Goal: Navigation & Orientation: Understand site structure

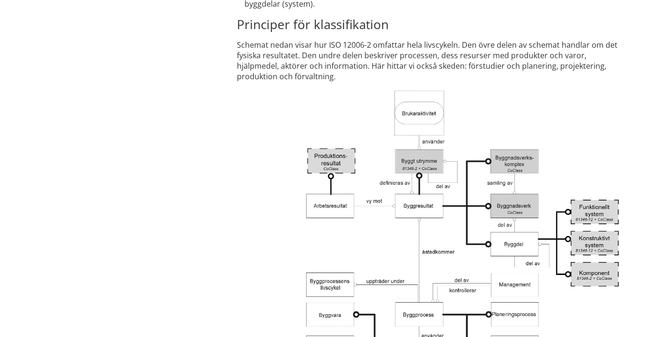
scroll to position [1604, 0]
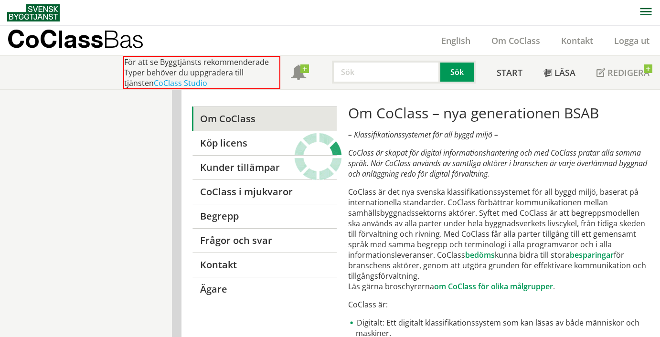
scroll to position [1730, 0]
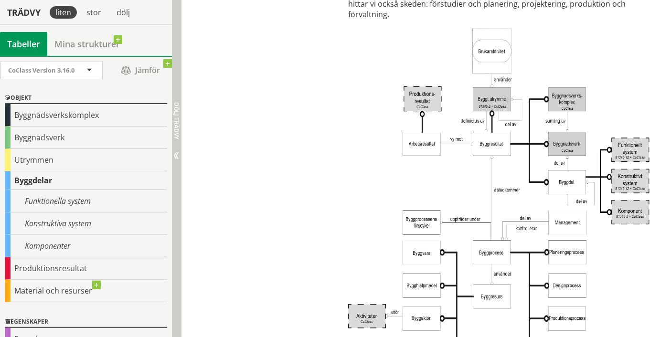
click at [176, 153] on span "Dölj trädvy Visa trädvy" at bounding box center [176, 156] width 8 height 8
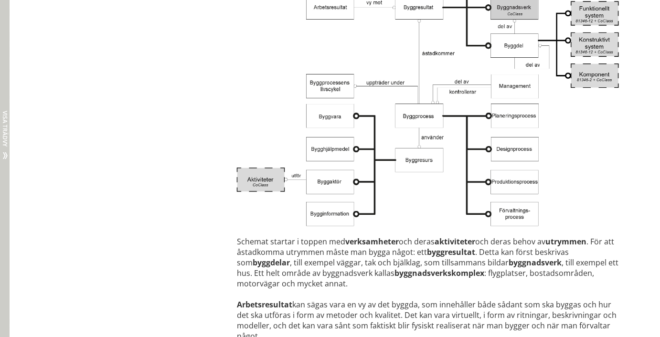
click at [6, 153] on span "Dölj trädvy Visa trädvy" at bounding box center [6, 156] width 8 height 8
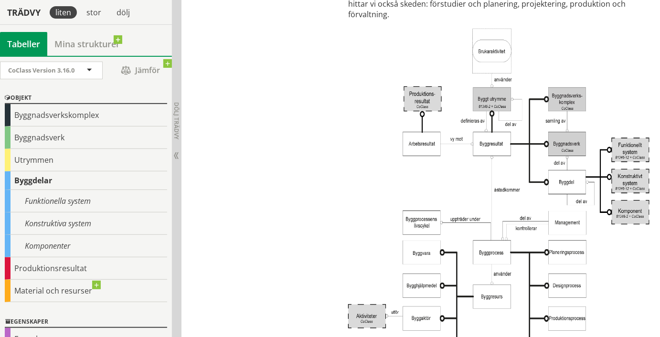
click at [50, 180] on div "Byggdelar" at bounding box center [86, 180] width 162 height 19
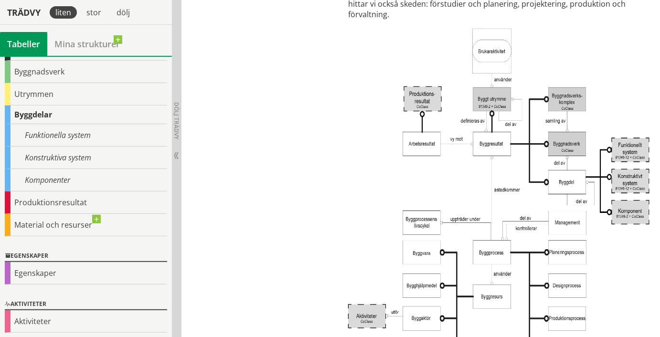
scroll to position [28, 0]
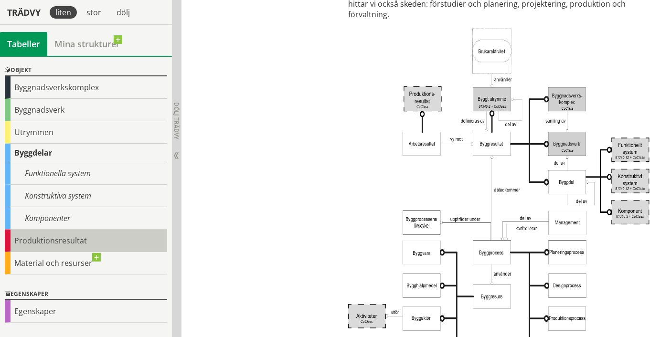
click at [37, 237] on div "Produktionsresultat" at bounding box center [86, 241] width 162 height 22
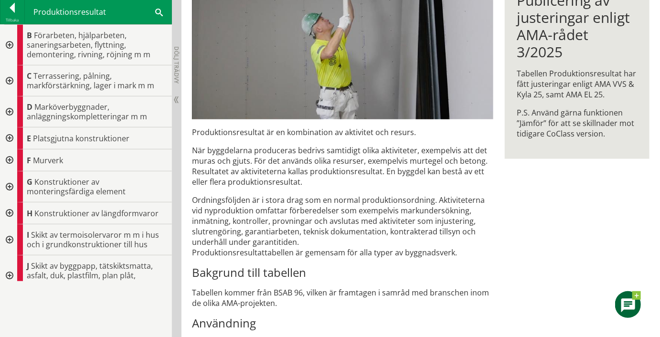
scroll to position [201, 0]
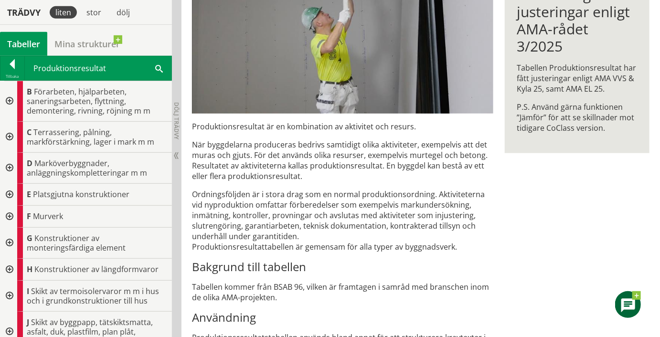
click at [181, 306] on div "PR Produktionsresultat Produktionsresultat är en kombination av aktivitet och r…" at bounding box center [420, 266] width 478 height 754
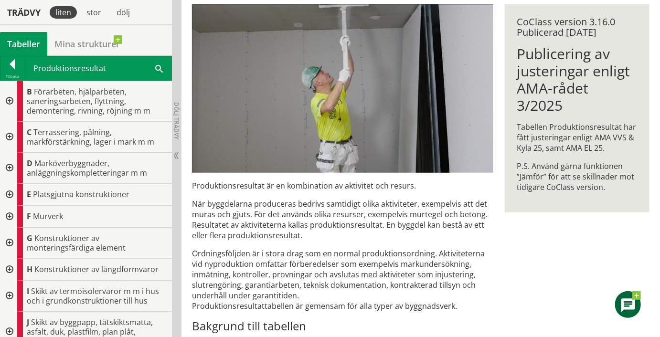
scroll to position [153, 0]
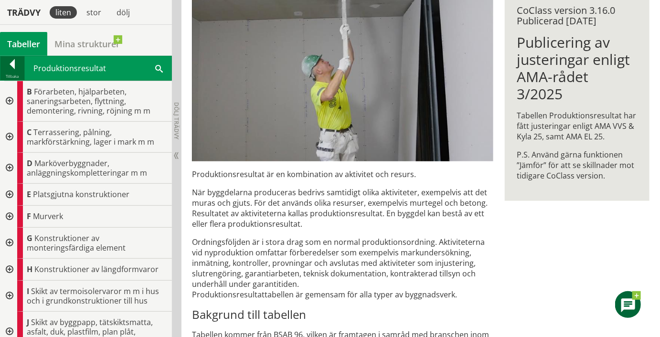
click at [12, 64] on div at bounding box center [12, 65] width 24 height 13
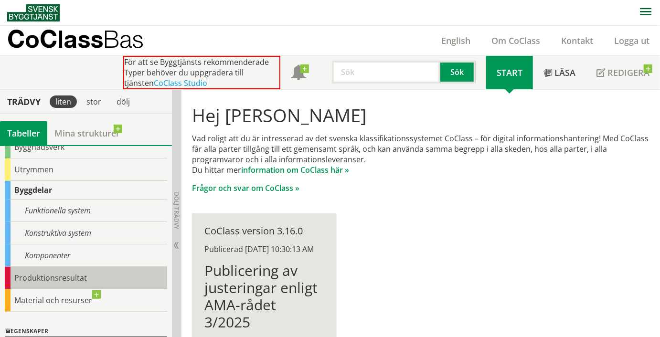
scroll to position [3, 0]
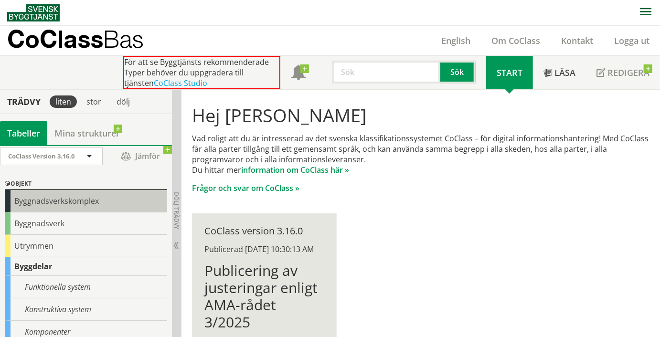
click at [58, 202] on div "Byggnadsverkskomplex" at bounding box center [86, 201] width 162 height 22
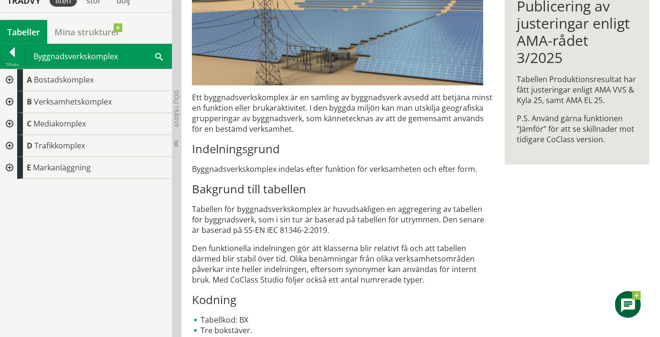
scroll to position [191, 0]
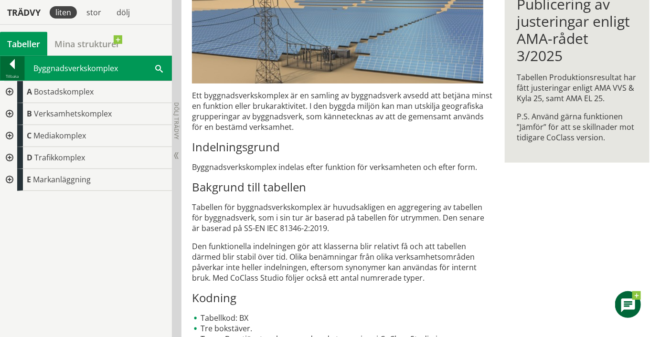
click at [11, 67] on div at bounding box center [12, 65] width 24 height 13
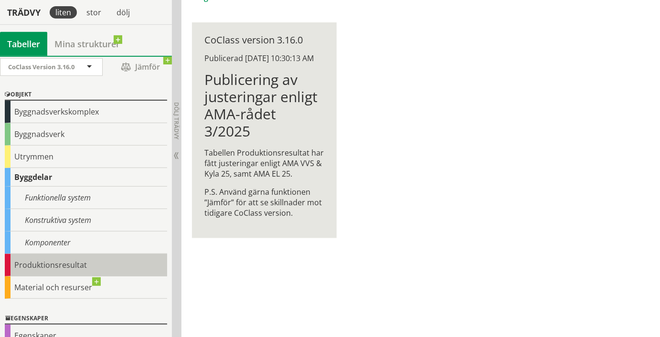
click at [34, 259] on div "Produktionsresultat" at bounding box center [86, 265] width 162 height 22
click at [29, 260] on div "Produktionsresultat" at bounding box center [86, 265] width 162 height 22
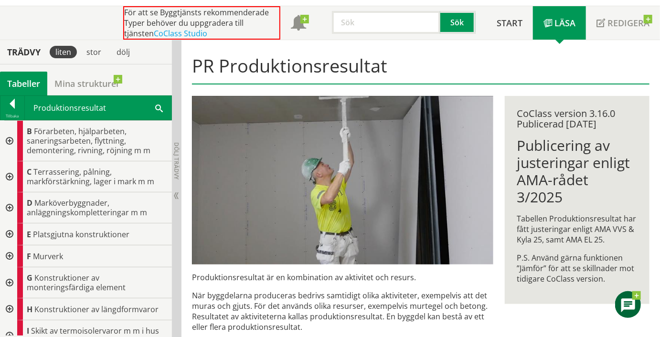
scroll to position [48, 0]
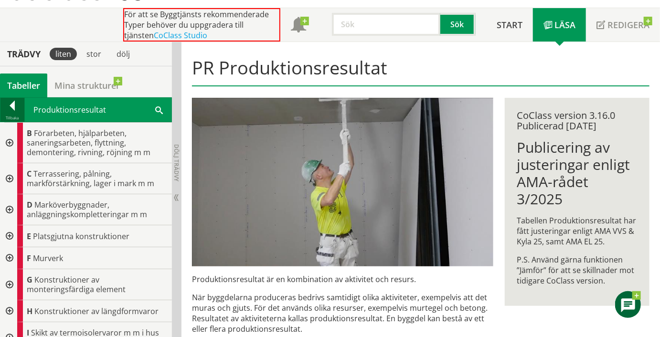
click at [13, 107] on div at bounding box center [12, 107] width 24 height 13
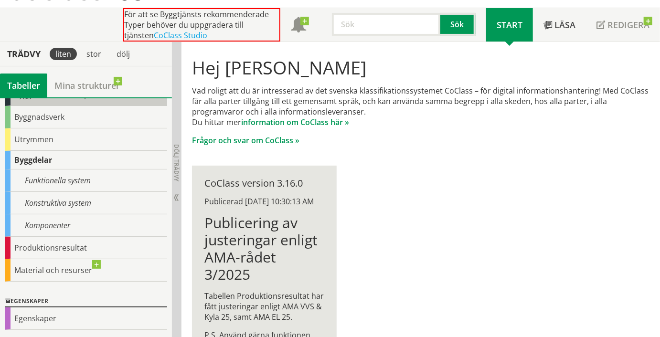
scroll to position [80, 0]
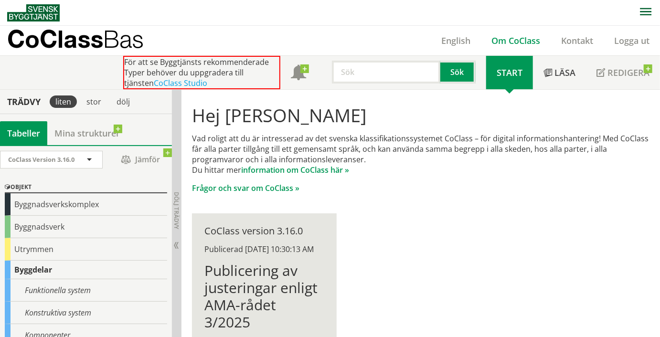
click at [523, 38] on link "Om CoClass" at bounding box center [516, 40] width 70 height 11
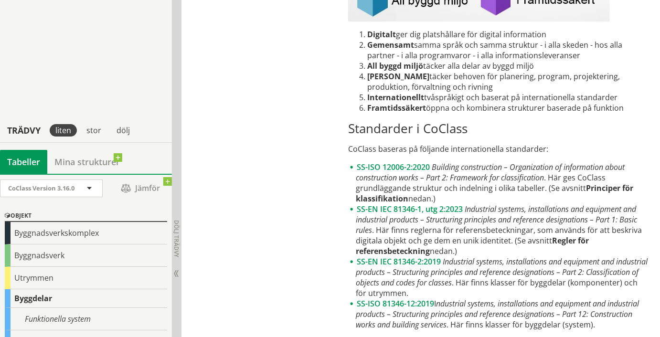
scroll to position [1604, 0]
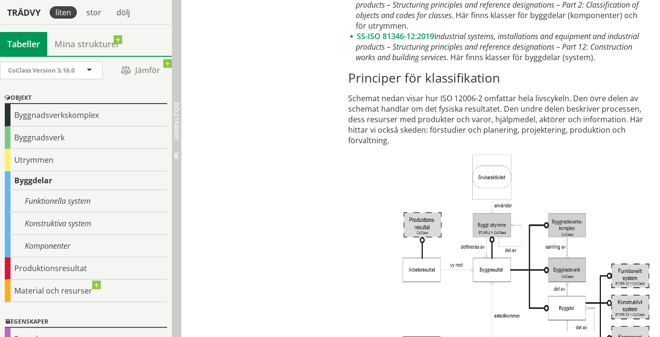
click at [176, 155] on span "Dölj trädvy Visa trädvy" at bounding box center [176, 156] width 8 height 8
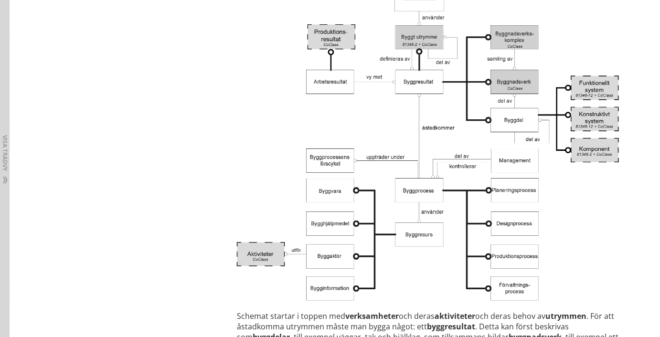
scroll to position [1643, 0]
